Goal: Find specific page/section: Find specific page/section

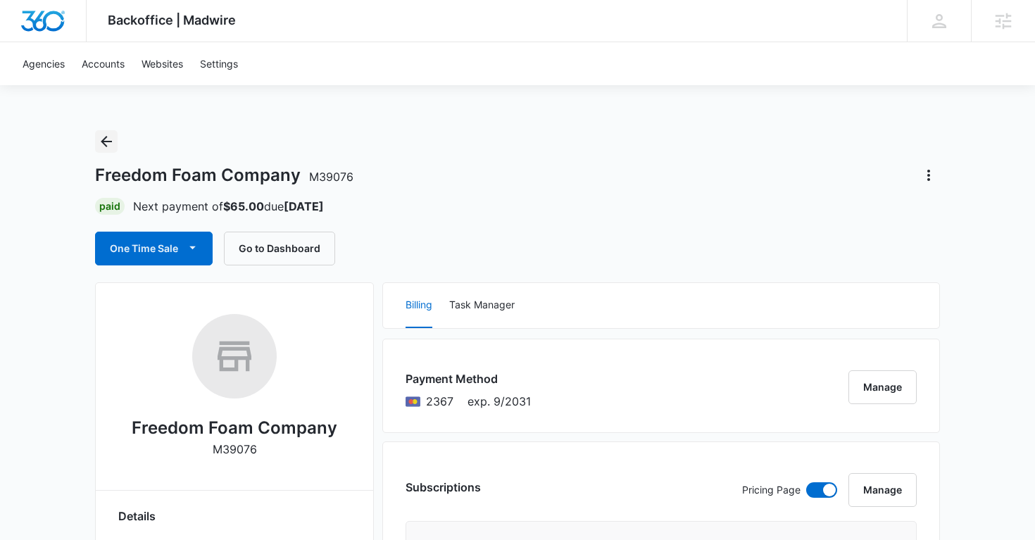
click at [108, 143] on icon "Back" at bounding box center [106, 141] width 17 height 17
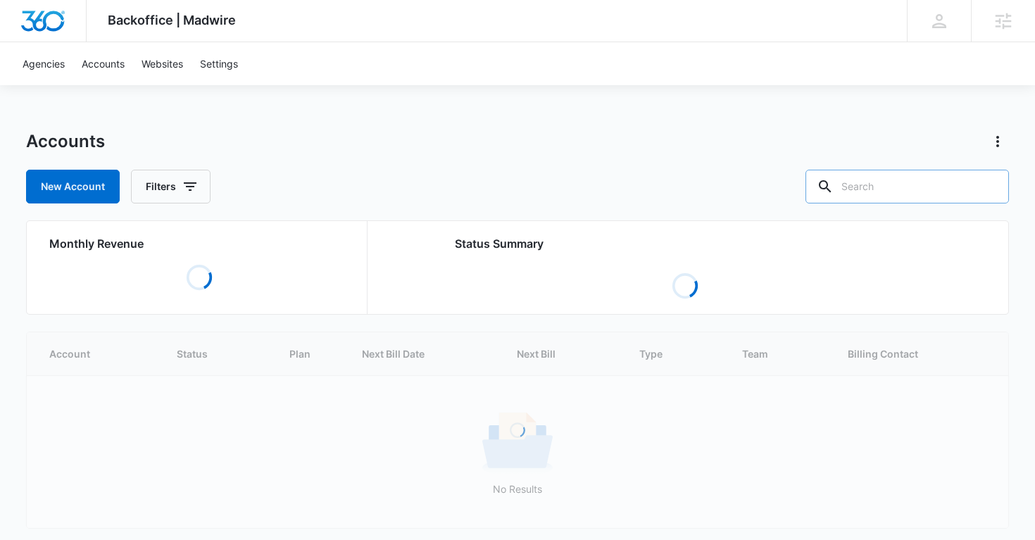
click at [897, 193] on input "text" at bounding box center [908, 187] width 204 height 34
paste input "M23489"
type input "M23489"
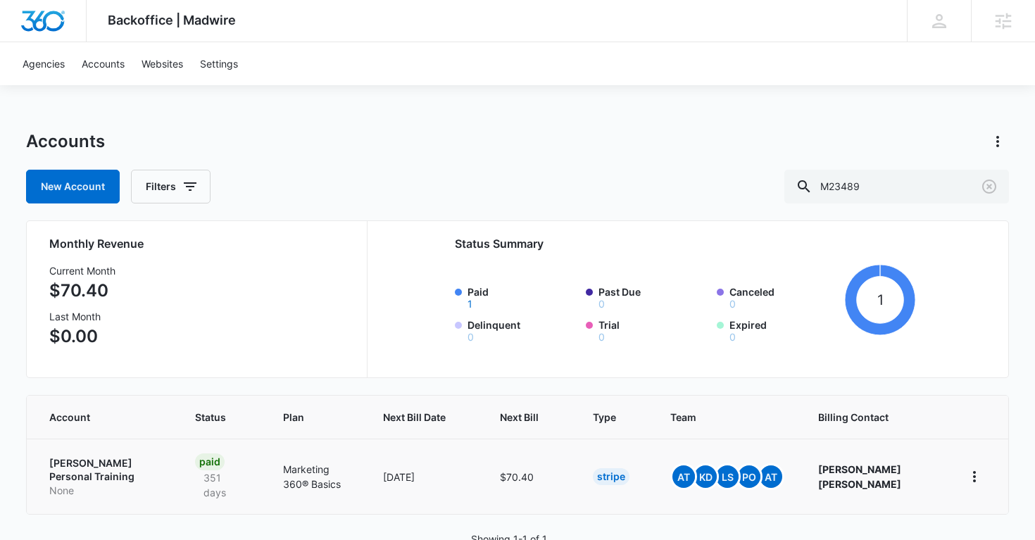
click at [93, 462] on p "[PERSON_NAME] Personal Training" at bounding box center [105, 469] width 112 height 27
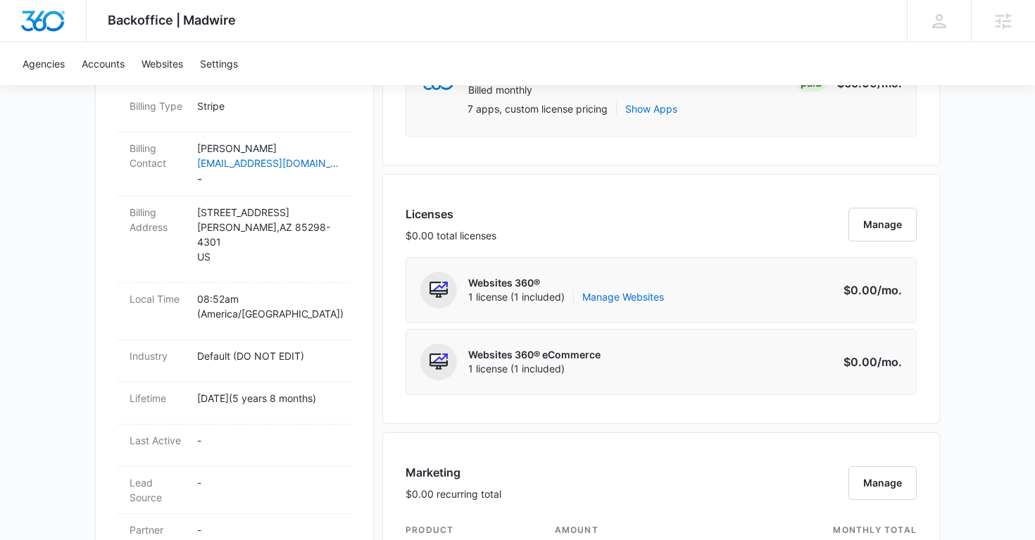
scroll to position [473, 0]
click at [643, 298] on link "Manage Websites" at bounding box center [623, 296] width 82 height 14
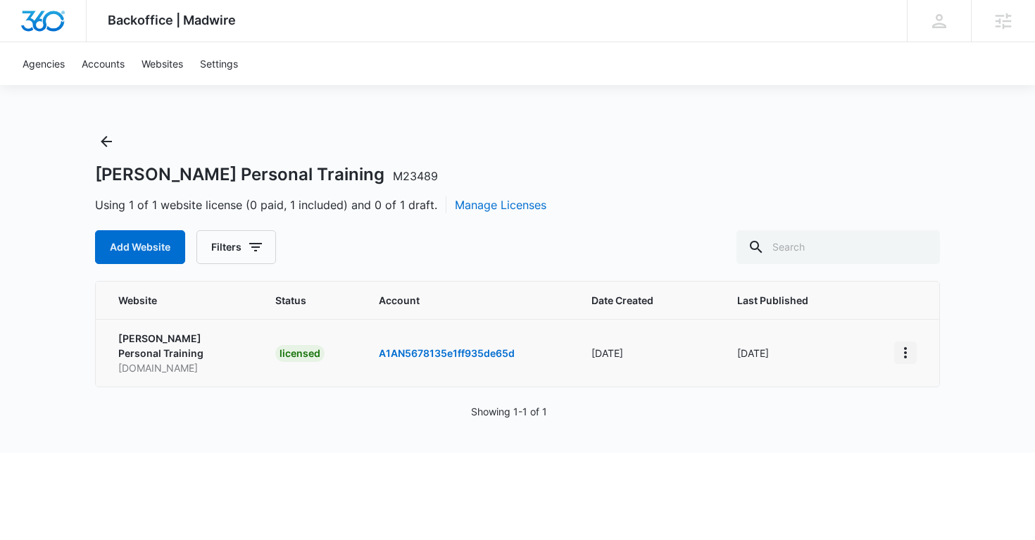
click at [908, 344] on icon "View More" at bounding box center [905, 352] width 17 height 17
click at [930, 403] on link "Edit Website" at bounding box center [940, 406] width 57 height 12
